Goal: Transaction & Acquisition: Purchase product/service

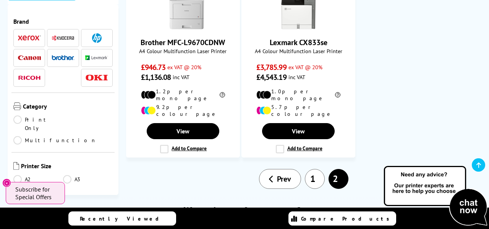
scroll to position [987, 0]
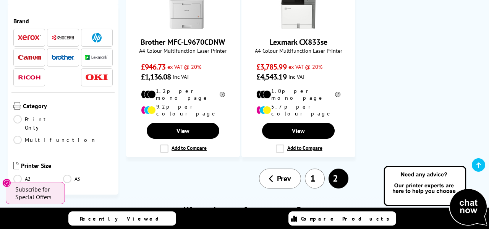
click at [336, 168] on li "2" at bounding box center [338, 178] width 24 height 20
click at [316, 168] on link "1" at bounding box center [315, 178] width 20 height 20
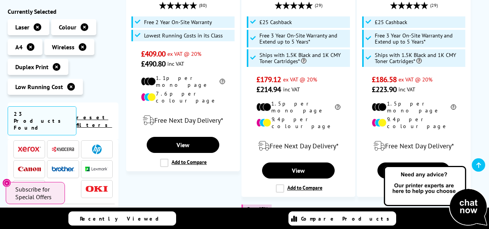
scroll to position [22, 0]
click at [34, 168] on img at bounding box center [29, 170] width 23 height 5
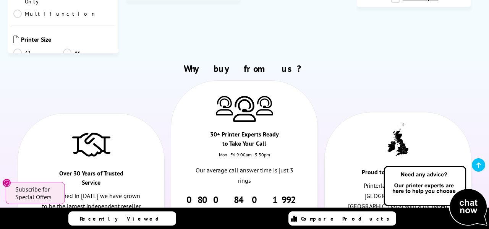
scroll to position [392, 0]
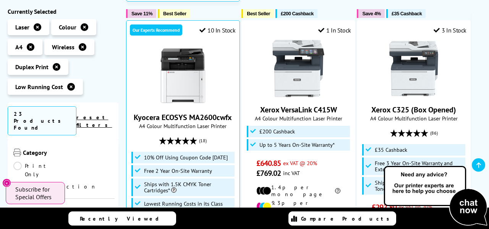
scroll to position [85, 0]
click at [18, 165] on link "Print Only" at bounding box center [38, 173] width 50 height 17
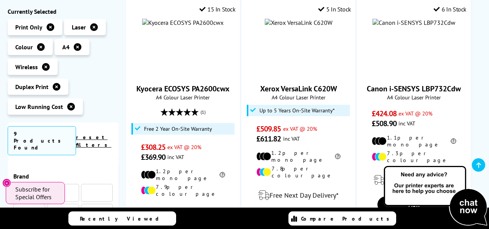
scroll to position [85, 0]
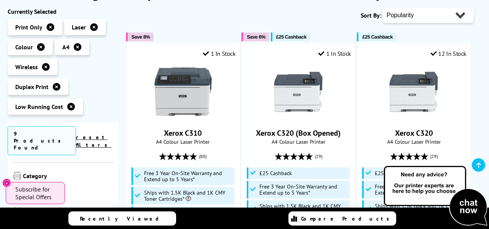
scroll to position [120, 0]
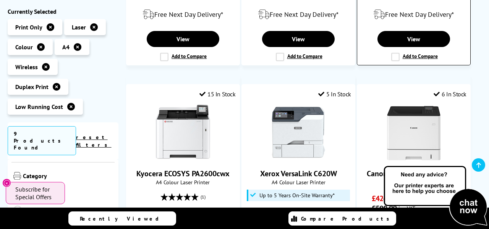
scroll to position [402, 0]
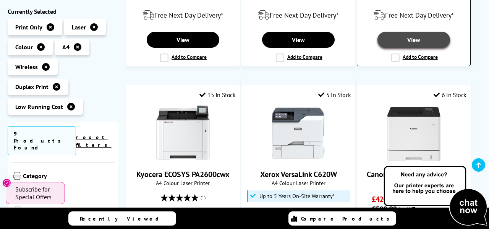
click at [416, 32] on link "View" at bounding box center [413, 40] width 73 height 16
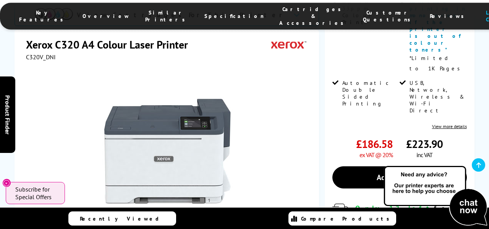
scroll to position [288, 0]
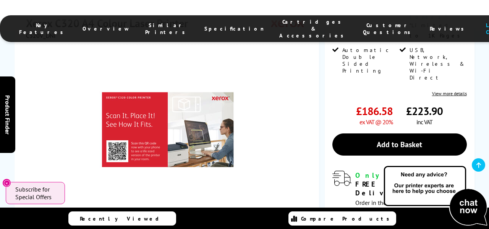
scroll to position [323, 0]
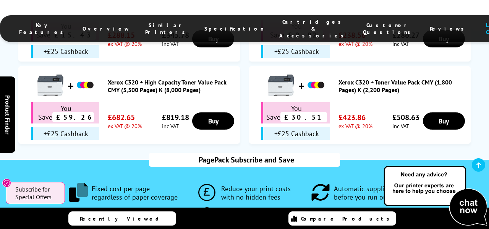
scroll to position [723, 0]
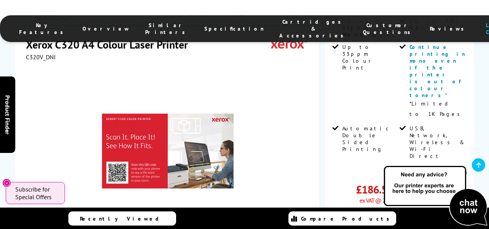
click at [461, 212] on link "Add to Basket" at bounding box center [399, 223] width 134 height 22
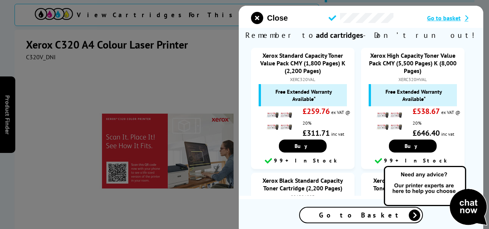
scroll to position [0, 0]
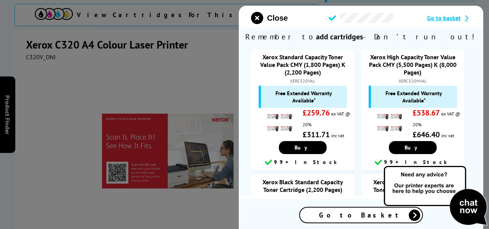
click at [439, 18] on span "Go to basket" at bounding box center [444, 18] width 34 height 8
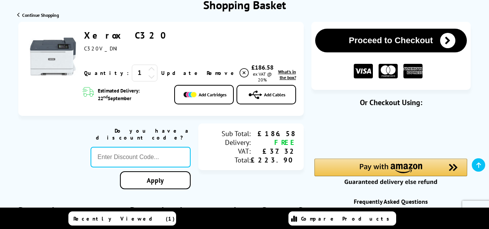
scroll to position [96, 0]
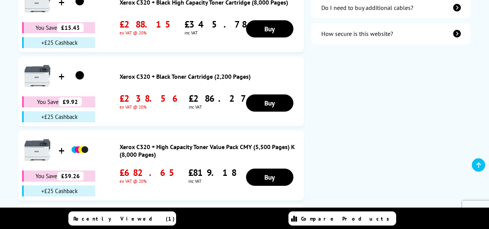
scroll to position [367, 0]
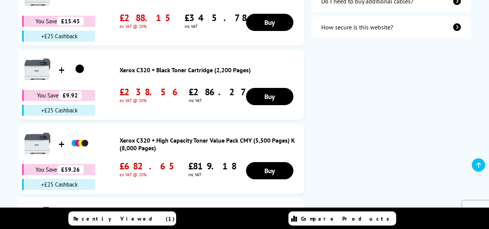
click at [476, 33] on div "Proceed to Checkout Shopping Basket 1 Update nd" at bounding box center [244, 18] width 489 height 538
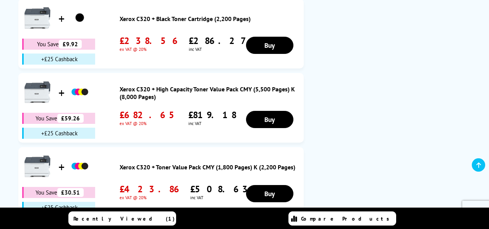
scroll to position [420, 0]
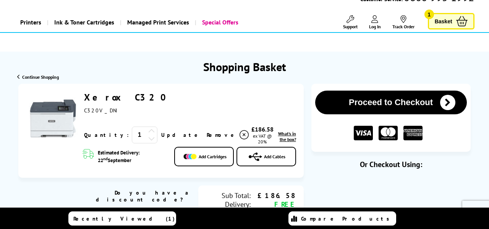
scroll to position [0, 0]
